Goal: Task Accomplishment & Management: Manage account settings

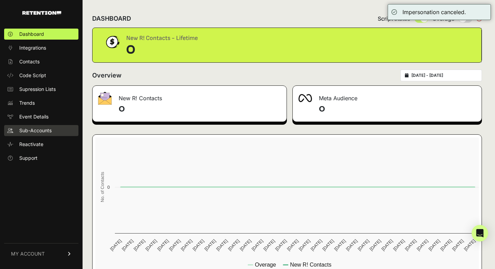
click at [58, 132] on link "Sub-Accounts" at bounding box center [41, 130] width 74 height 11
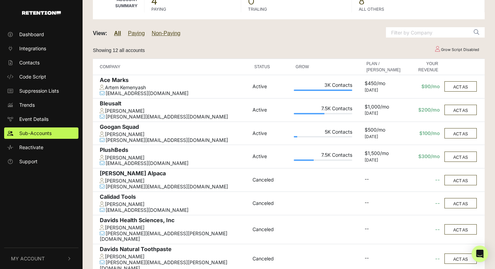
scroll to position [61, 0]
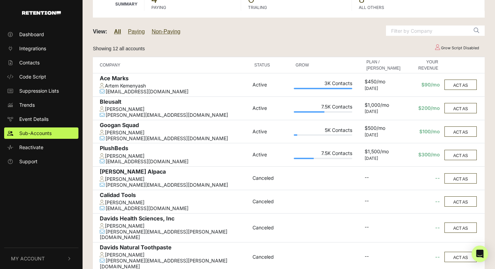
click at [126, 155] on div "[PERSON_NAME]" at bounding box center [174, 156] width 149 height 6
copy td "[PERSON_NAME]"
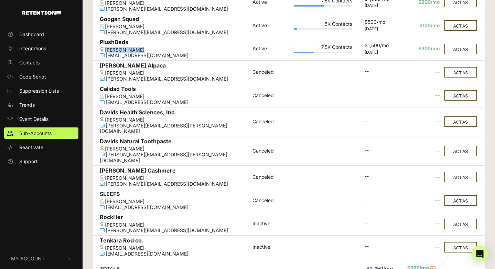
scroll to position [168, 0]
click at [130, 118] on div "[PERSON_NAME]" at bounding box center [174, 119] width 149 height 6
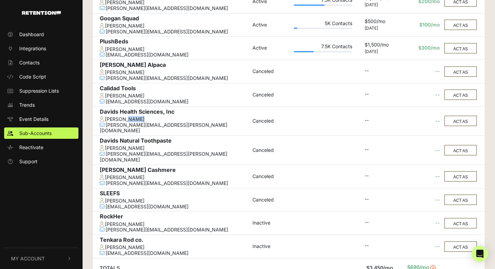
click at [130, 118] on div "Andrew Watts" at bounding box center [174, 119] width 149 height 6
